Goal: Task Accomplishment & Management: Complete application form

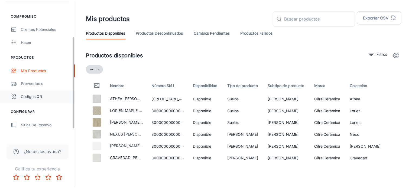
scroll to position [54, 0]
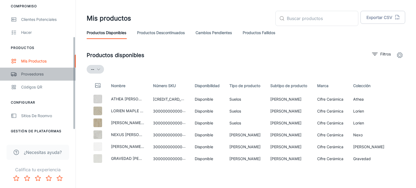
click at [31, 76] on div "Proveedores" at bounding box center [45, 74] width 49 height 6
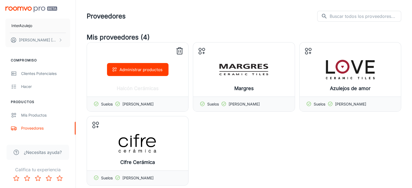
click at [180, 50] on icon at bounding box center [179, 51] width 9 height 9
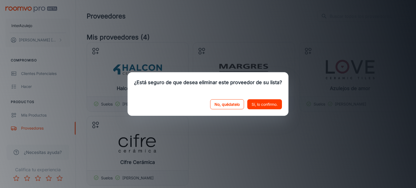
click at [218, 106] on font "No, quédatelo" at bounding box center [227, 104] width 25 height 5
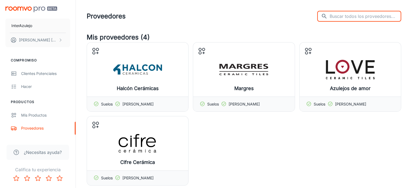
click at [350, 14] on input "text" at bounding box center [366, 16] width 72 height 11
type input "mythage"
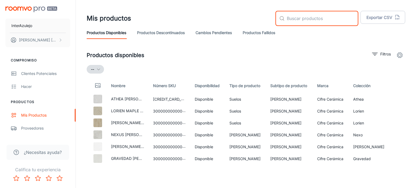
click at [321, 21] on input "text" at bounding box center [323, 18] width 72 height 15
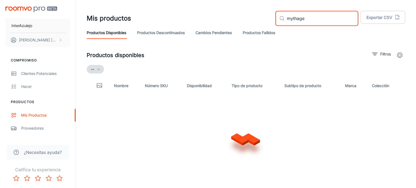
type input "mythage"
click at [32, 129] on font "Proveedores" at bounding box center [32, 128] width 23 height 5
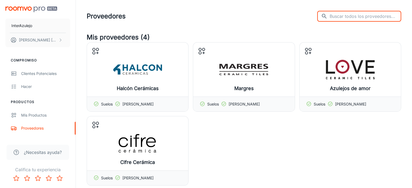
click at [348, 14] on input "text" at bounding box center [366, 16] width 72 height 11
type input "mythage"
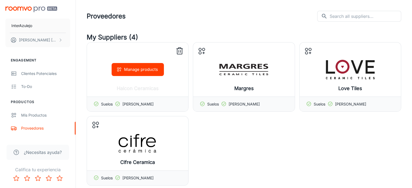
click at [176, 50] on icon at bounding box center [179, 51] width 9 height 9
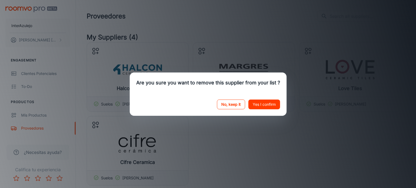
click at [233, 104] on button "No, keep it" at bounding box center [231, 105] width 28 height 10
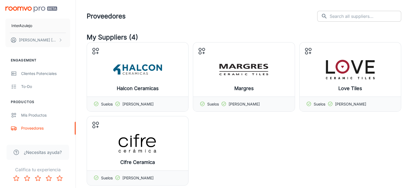
click at [341, 17] on input "text" at bounding box center [366, 16] width 72 height 11
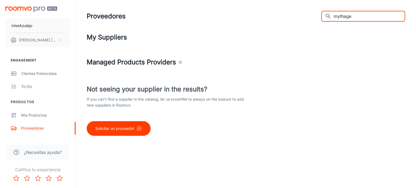
drag, startPoint x: 372, startPoint y: 15, endPoint x: 228, endPoint y: 28, distance: 144.6
click at [228, 28] on header "Proveedores ​ mythage ​" at bounding box center [246, 16] width 332 height 33
drag, startPoint x: 338, startPoint y: 14, endPoint x: 311, endPoint y: 10, distance: 27.2
click at [311, 10] on header "Proveedores ​ tau ​" at bounding box center [246, 16] width 332 height 33
type input "keraben"
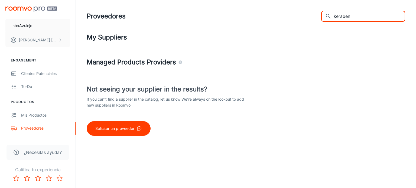
drag, startPoint x: 363, startPoint y: 15, endPoint x: 312, endPoint y: 17, distance: 51.5
click at [312, 17] on div "Proveedores ​ keraben ​" at bounding box center [246, 16] width 319 height 11
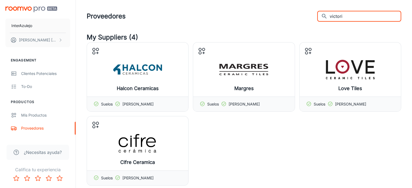
type input "victoria"
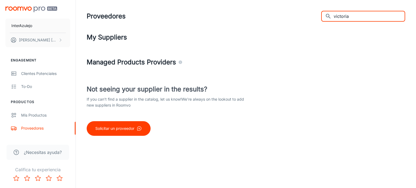
drag, startPoint x: 382, startPoint y: 17, endPoint x: 296, endPoint y: 16, distance: 85.4
click at [296, 16] on div "Proveedores ​ victoria ​" at bounding box center [246, 16] width 319 height 11
drag, startPoint x: 365, startPoint y: 15, endPoint x: 257, endPoint y: 23, distance: 108.2
click at [257, 23] on header "Proveedores ​ myth ​" at bounding box center [246, 16] width 332 height 33
paste input "MYTH-AGE"
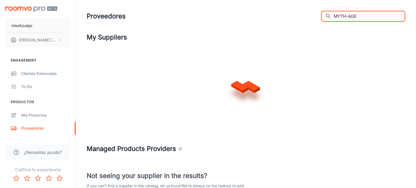
type input "MYTH-AGE"
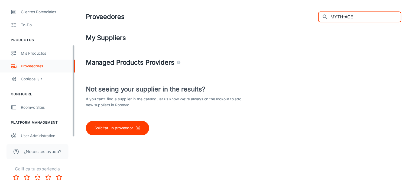
scroll to position [67, 0]
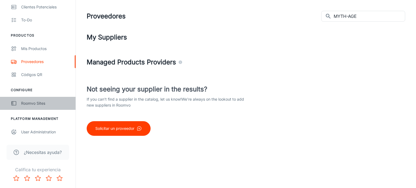
click at [26, 101] on div "Roomvo Sites" at bounding box center [45, 104] width 49 height 6
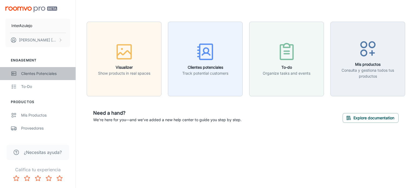
click at [36, 75] on div "Clientes potenciales" at bounding box center [45, 74] width 49 height 6
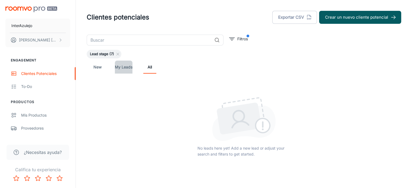
click at [130, 68] on link "My Leads" at bounding box center [124, 67] width 18 height 13
click at [97, 70] on link "New" at bounding box center [97, 67] width 13 height 13
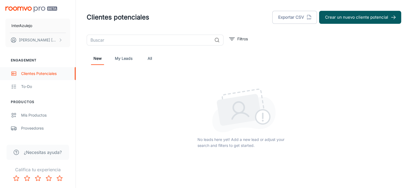
click at [32, 71] on div "Clientes potenciales" at bounding box center [45, 74] width 49 height 6
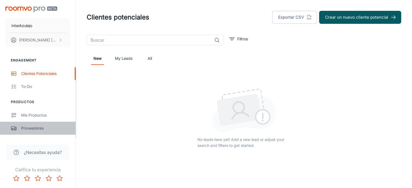
click at [25, 129] on div "Proveedores" at bounding box center [45, 129] width 49 height 6
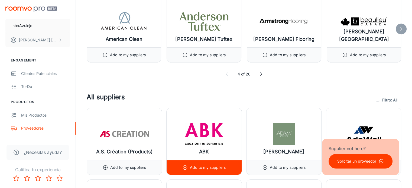
scroll to position [271, 0]
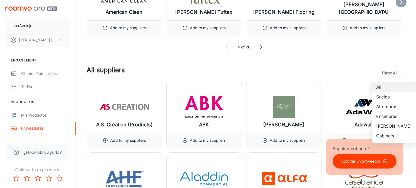
click at [387, 95] on li "Suelos" at bounding box center [394, 97] width 44 height 10
type input "1"
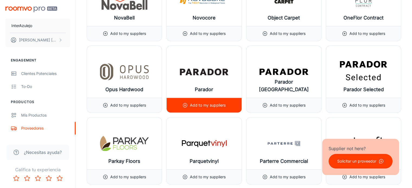
scroll to position [4419, 0]
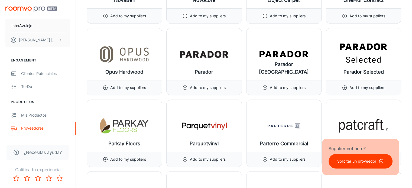
click at [352, 156] on button "Solicitar un proveedor" at bounding box center [361, 161] width 64 height 15
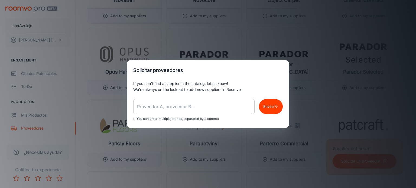
click at [191, 103] on input "text" at bounding box center [193, 106] width 121 height 15
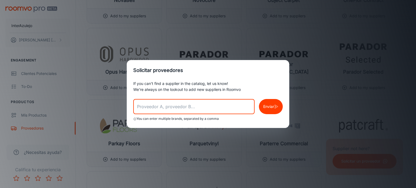
paste input "MYTH-AGE"
type input "MYTH-AGE"
click at [272, 102] on button "Enviar" at bounding box center [271, 106] width 24 height 15
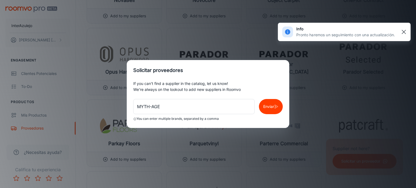
click at [404, 29] on rect "button" at bounding box center [404, 32] width 7 height 7
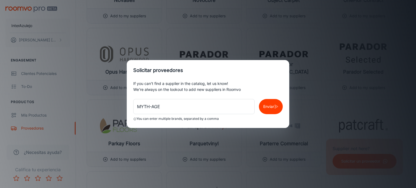
click at [20, 131] on div "Solicitar proveedores If you can’t find a supplier in the catalog, let us know!…" at bounding box center [208, 94] width 416 height 188
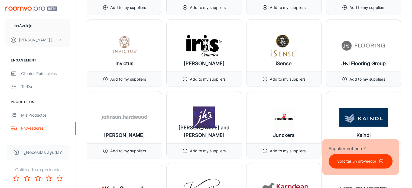
scroll to position [3064, 0]
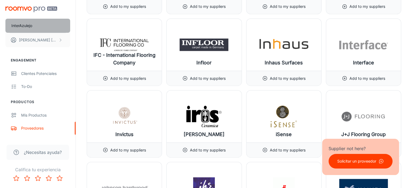
click at [33, 26] on button "InterAzulejo" at bounding box center [37, 26] width 65 height 14
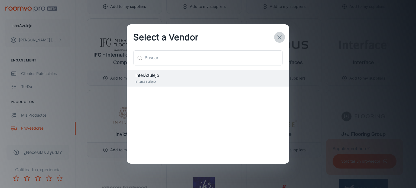
click at [281, 37] on icon "button" at bounding box center [280, 37] width 7 height 7
